Goal: Check status

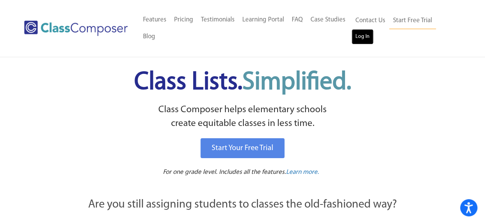
click at [361, 34] on link "Log In" at bounding box center [363, 36] width 22 height 15
click at [367, 38] on link "Log In" at bounding box center [363, 36] width 22 height 15
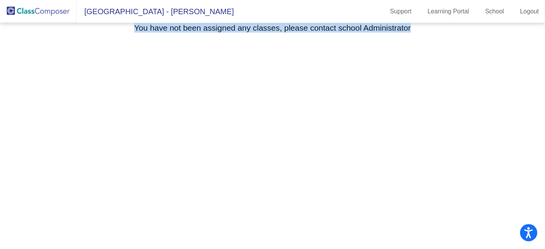
drag, startPoint x: 136, startPoint y: 29, endPoint x: 413, endPoint y: 32, distance: 277.4
click at [413, 32] on div "You have not been assigned any classes, please contact school Administrator" at bounding box center [273, 29] width 524 height 12
copy h3 "You have not been assigned any classes, please contact school Administrator"
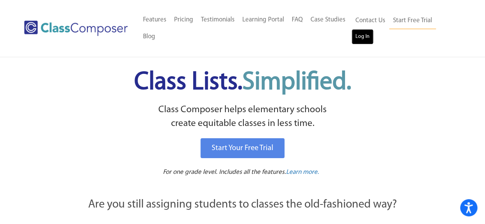
click at [362, 37] on link "Log In" at bounding box center [363, 36] width 22 height 15
